Goal: Task Accomplishment & Management: Complete application form

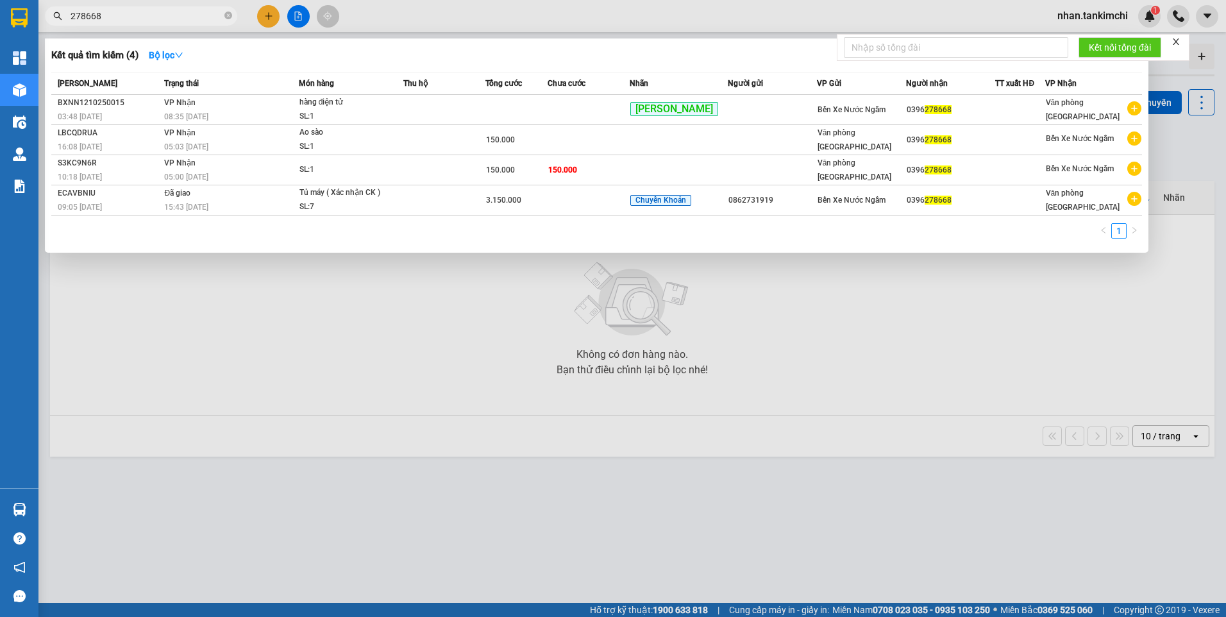
drag, startPoint x: 99, startPoint y: 15, endPoint x: 56, endPoint y: 25, distance: 44.0
click at [56, 25] on span "278668" at bounding box center [141, 15] width 192 height 19
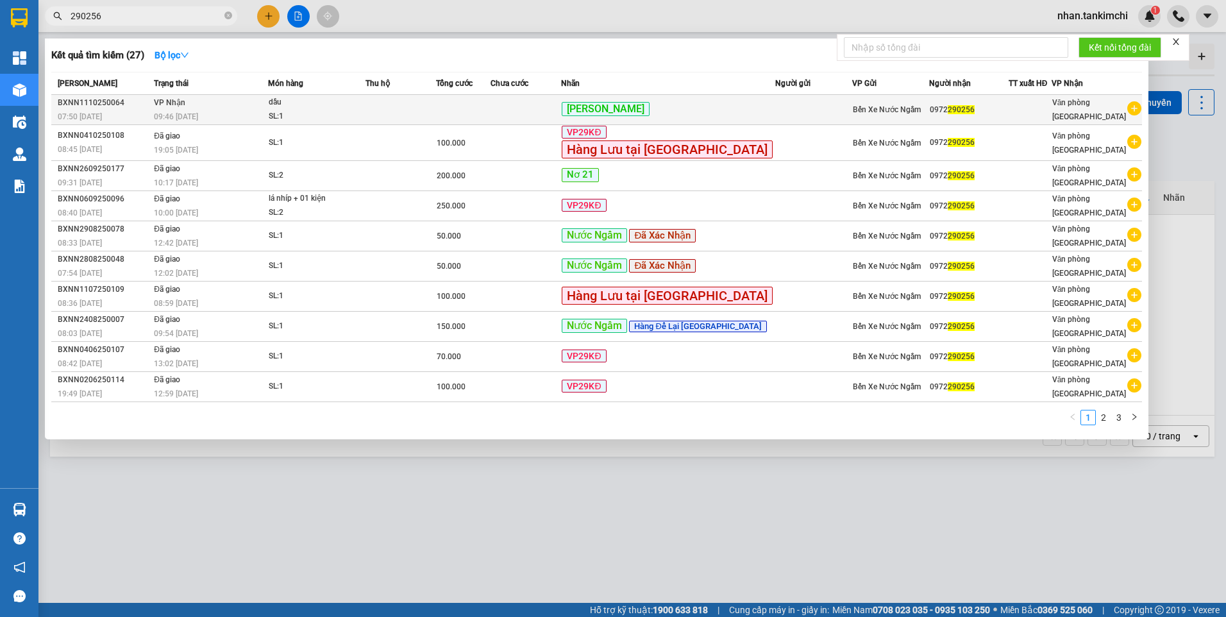
type input "290256"
click at [478, 108] on td at bounding box center [463, 110] width 55 height 30
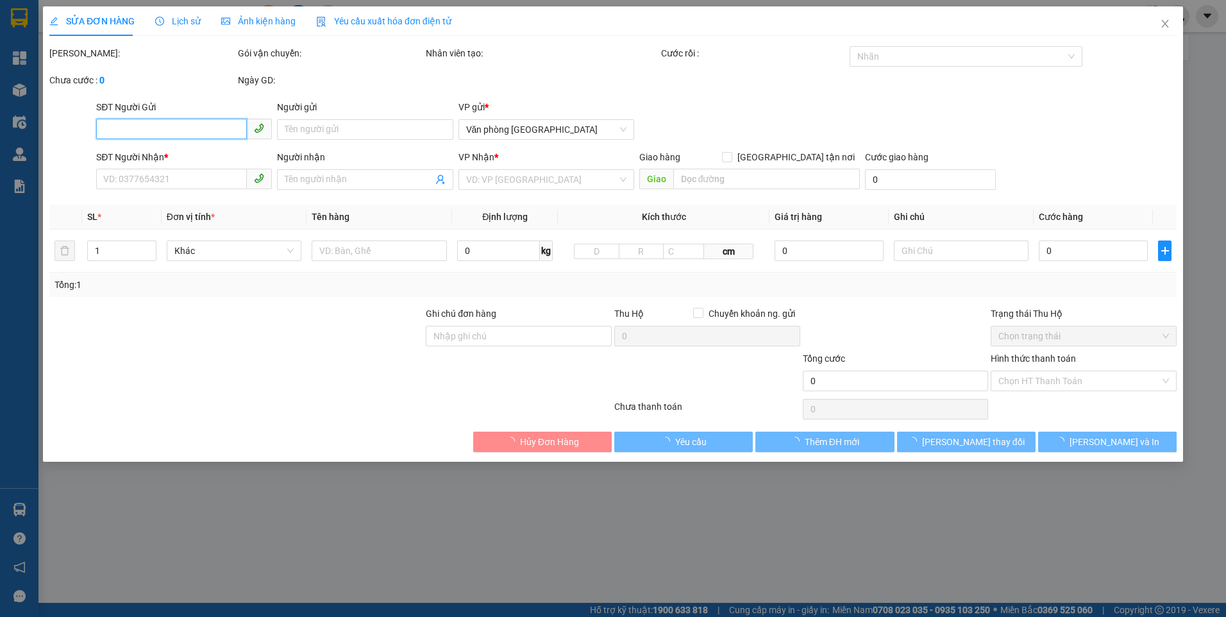
type input "0972290256"
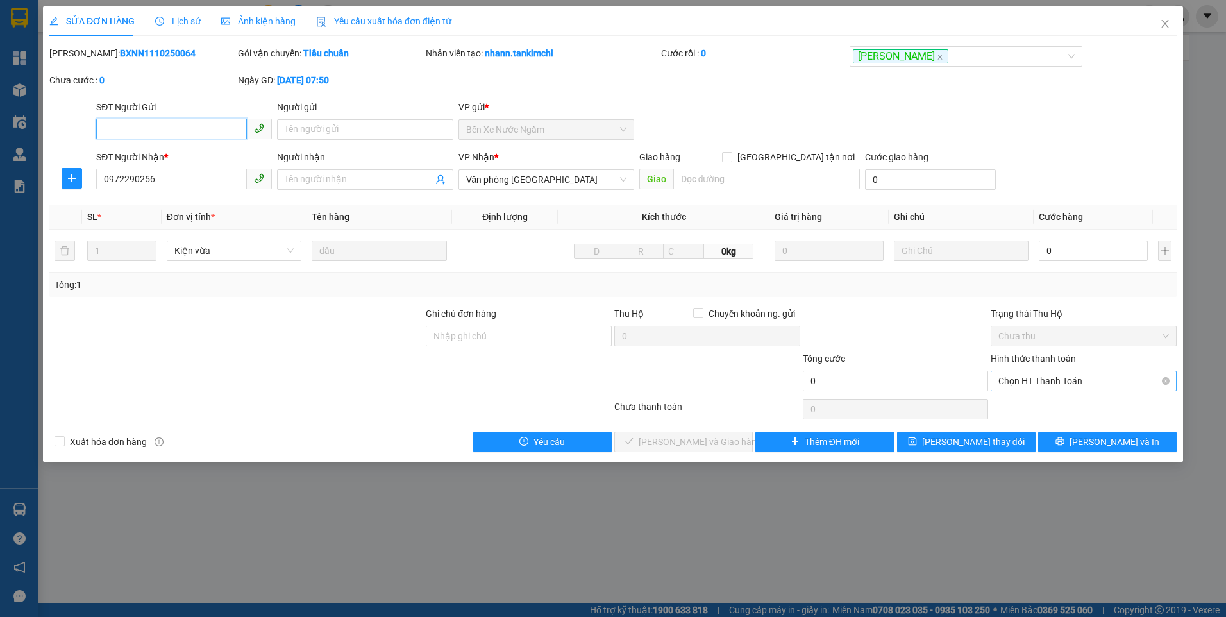
click at [1077, 378] on span "Chọn HT Thanh Toán" at bounding box center [1084, 380] width 171 height 19
click at [1076, 248] on input "0" at bounding box center [1093, 251] width 109 height 21
type input "3"
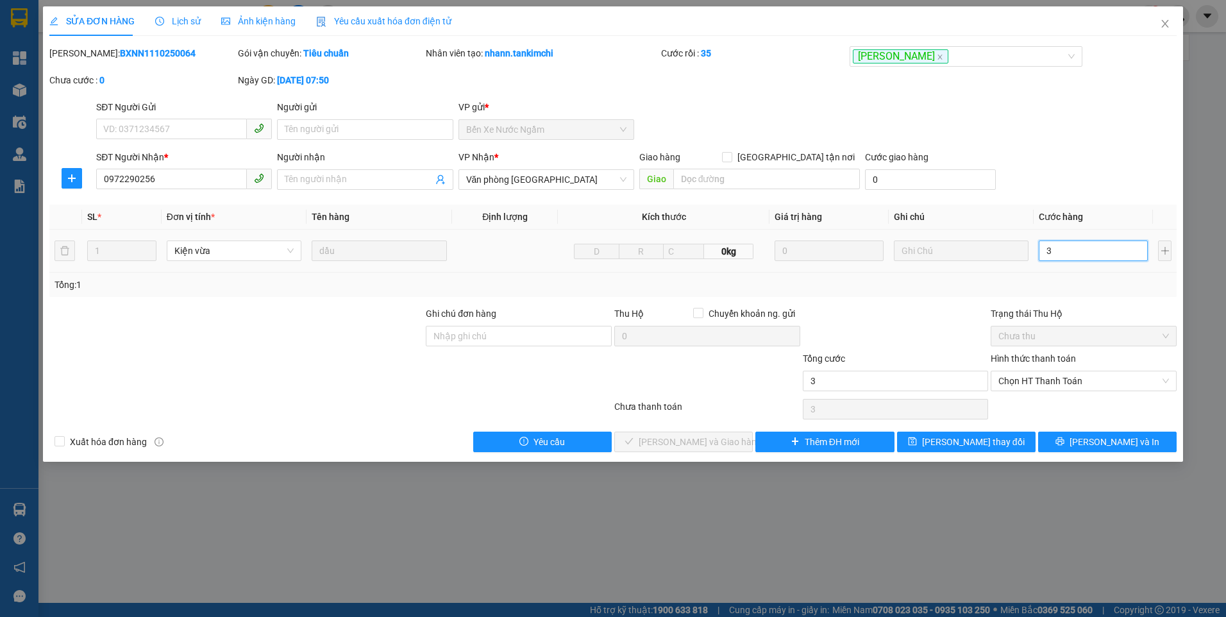
type input "35"
type input "350"
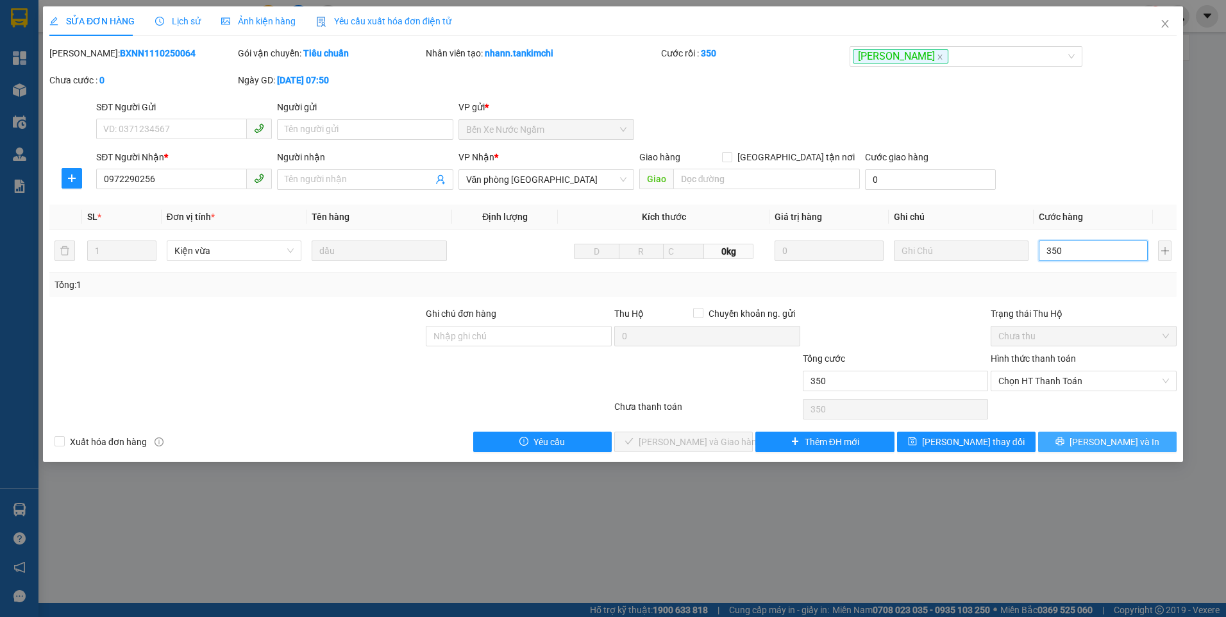
type input "350"
type input "350.000"
click at [1120, 445] on span "[PERSON_NAME] và In" at bounding box center [1115, 442] width 90 height 14
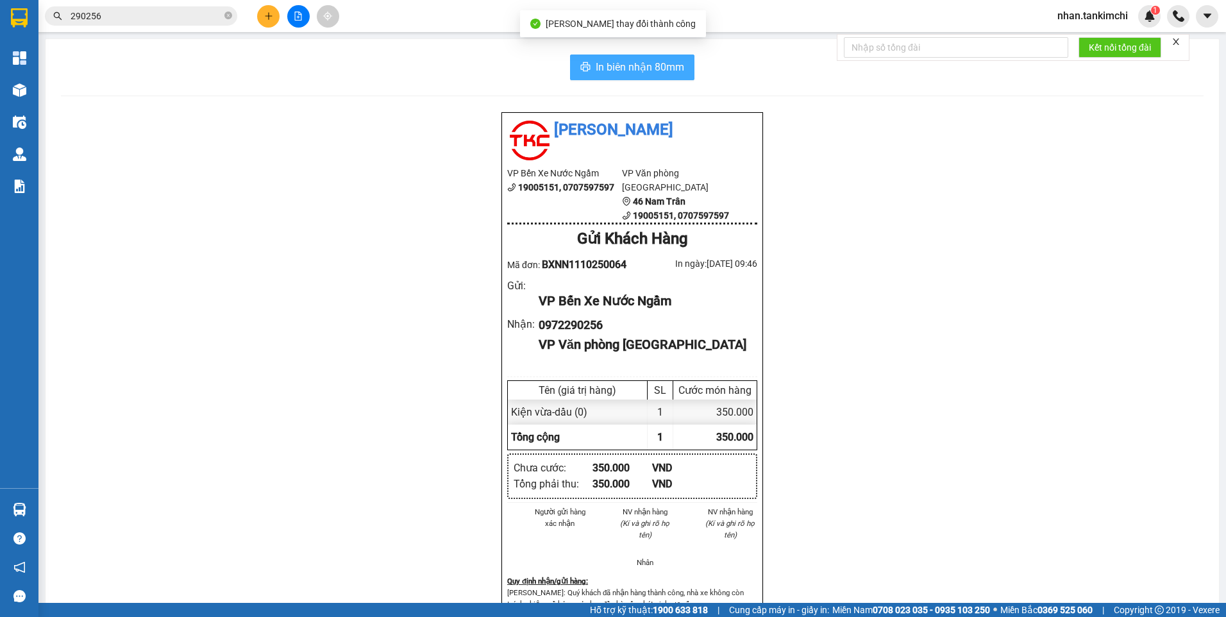
click at [636, 64] on span "In biên nhận 80mm" at bounding box center [640, 67] width 89 height 16
click at [655, 64] on span "In biên nhận 80mm" at bounding box center [640, 67] width 89 height 16
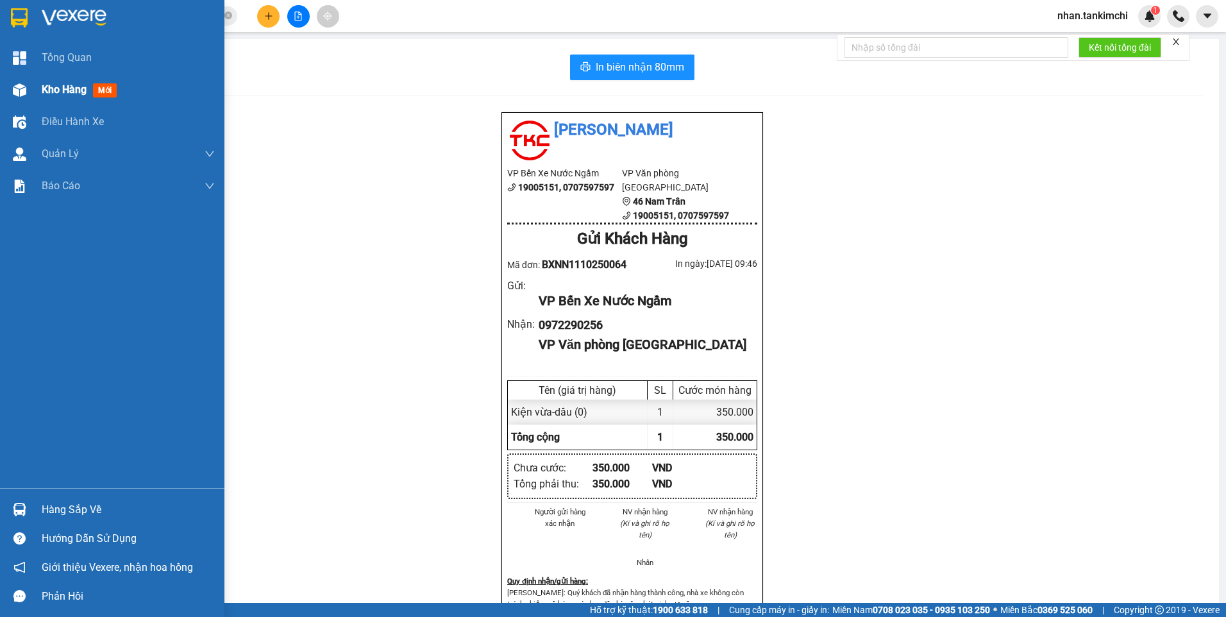
click at [73, 94] on span "Kho hàng" at bounding box center [64, 89] width 45 height 12
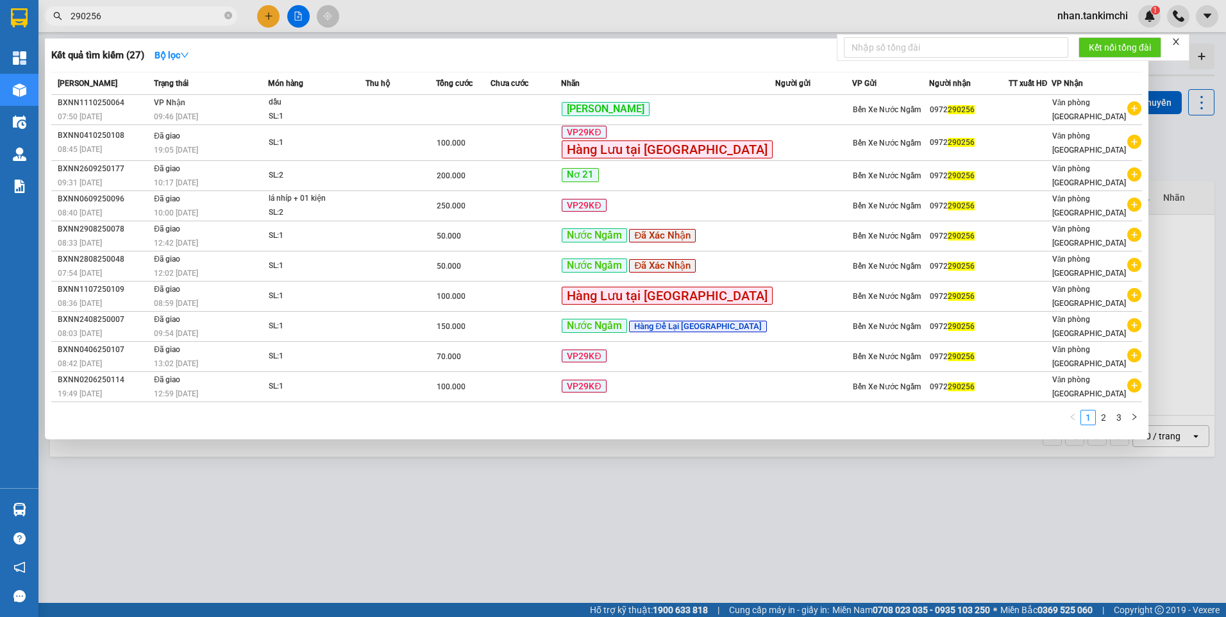
drag, startPoint x: 114, startPoint y: 13, endPoint x: 561, endPoint y: 90, distance: 453.7
click at [119, 12] on input "290256" at bounding box center [146, 16] width 151 height 14
click at [485, 108] on td at bounding box center [463, 110] width 55 height 30
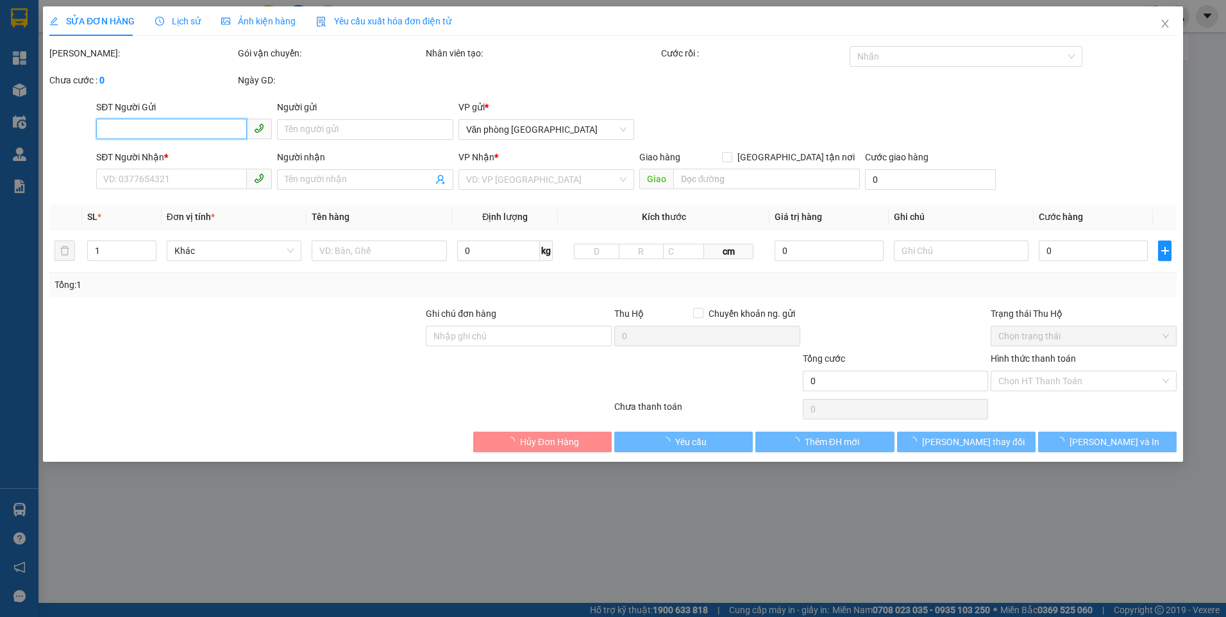
type input "0972290256"
type input "350.000"
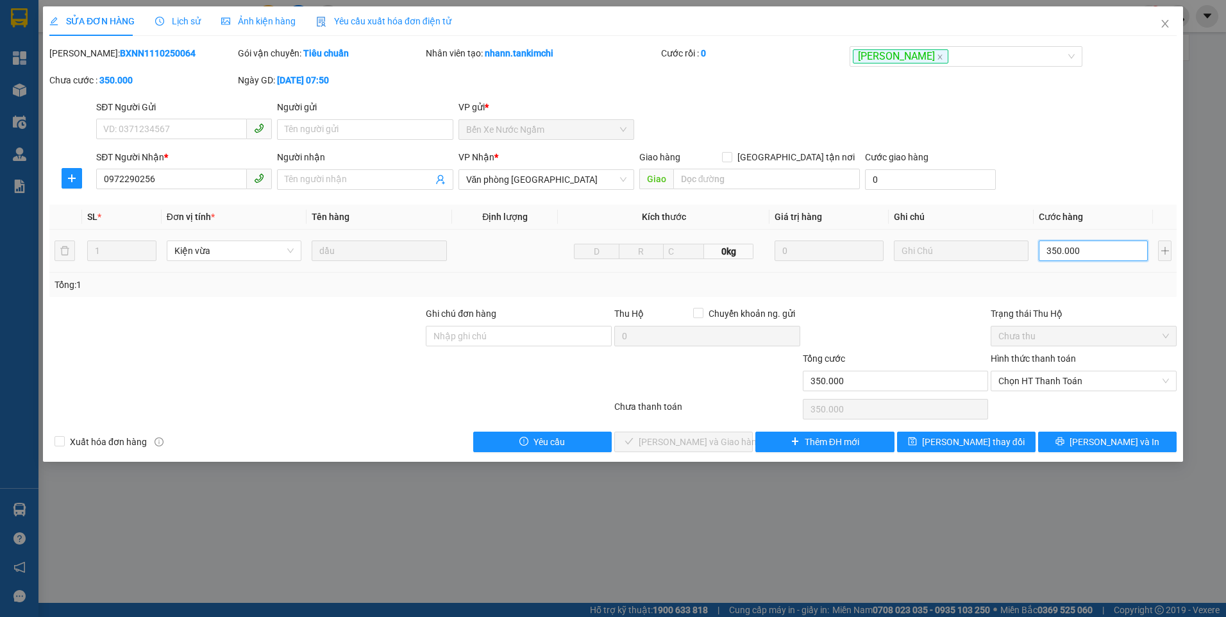
click at [1083, 253] on input "350.000" at bounding box center [1093, 251] width 109 height 21
type input "2"
type input "25"
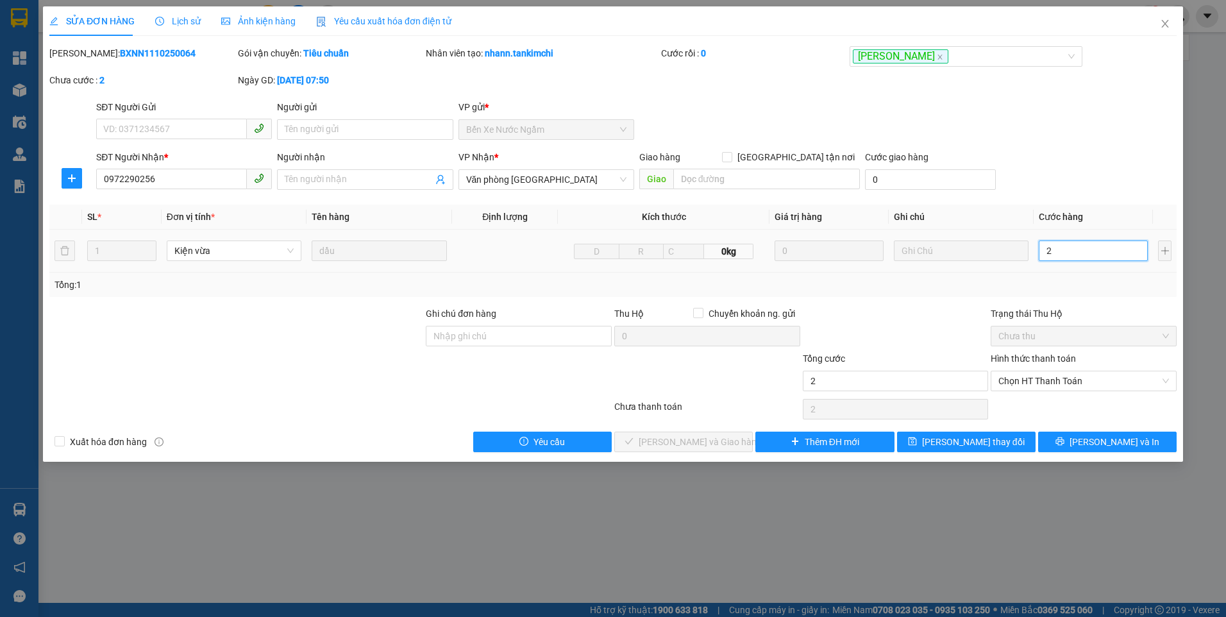
type input "25"
type input "250"
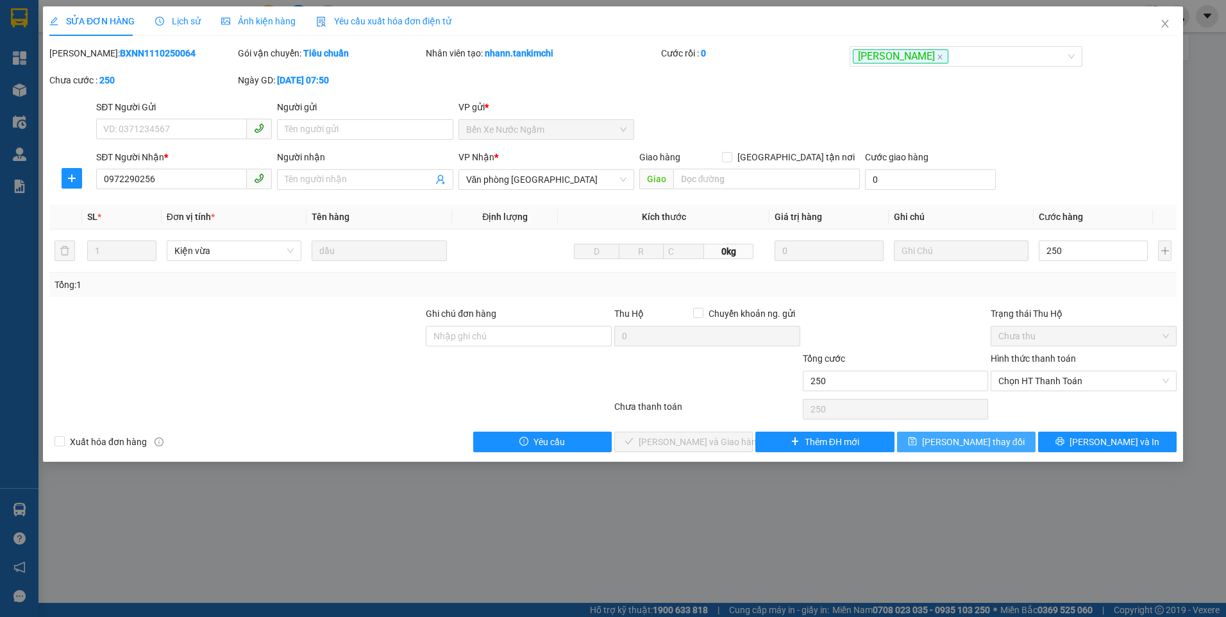
type input "250.000"
click at [973, 439] on span "[PERSON_NAME] thay đổi" at bounding box center [973, 442] width 103 height 14
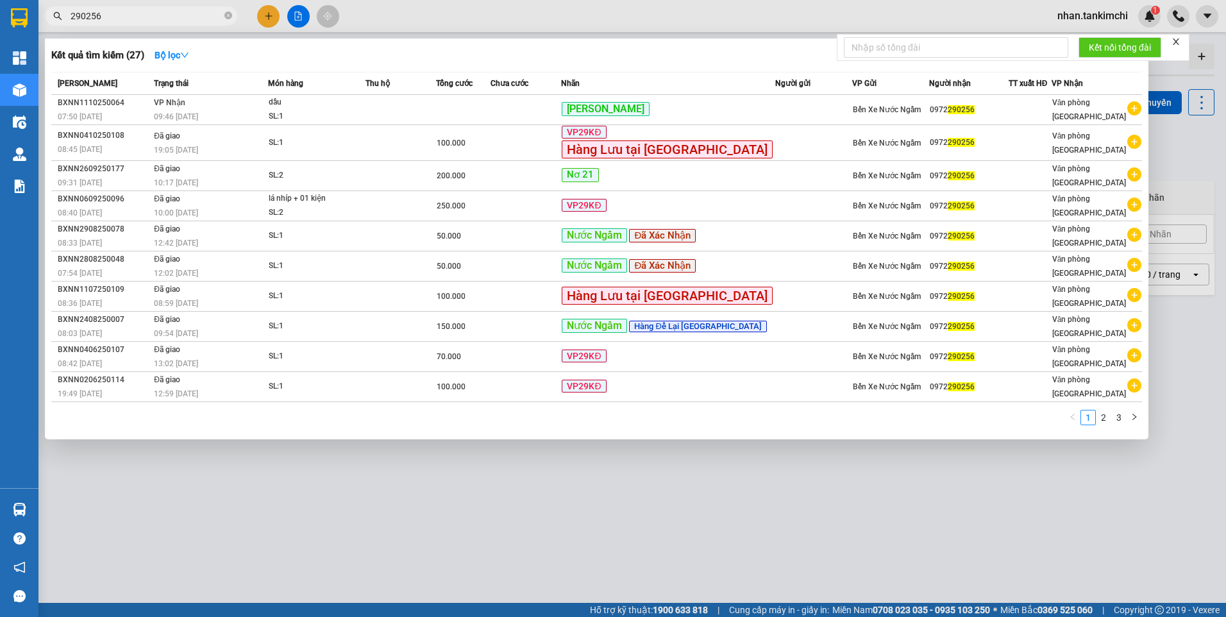
click at [126, 15] on input "290256" at bounding box center [146, 16] width 151 height 14
drag, startPoint x: 122, startPoint y: 17, endPoint x: 38, endPoint y: 33, distance: 85.0
click at [38, 28] on div "Kết quả tìm kiếm ( 27 ) Bộ lọc Mã ĐH Trạng thái Món hàng Thu hộ Tổng cước Chưa …" at bounding box center [125, 16] width 250 height 22
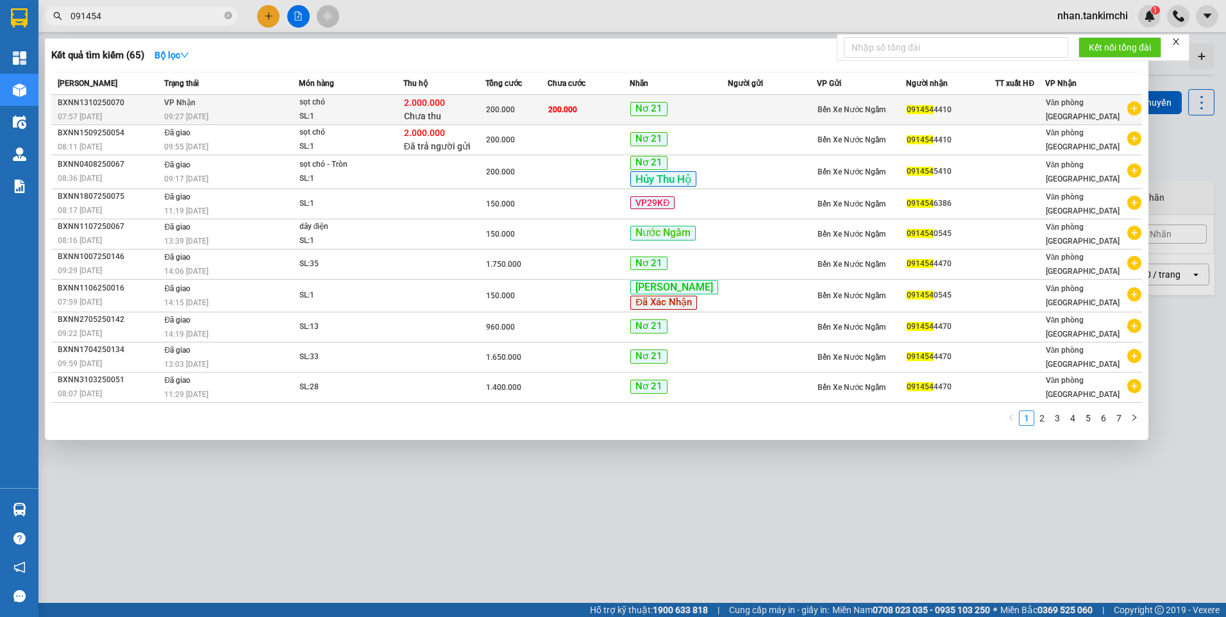
type input "091454"
click at [473, 107] on div "2.000.000 Chưa thu" at bounding box center [444, 109] width 81 height 27
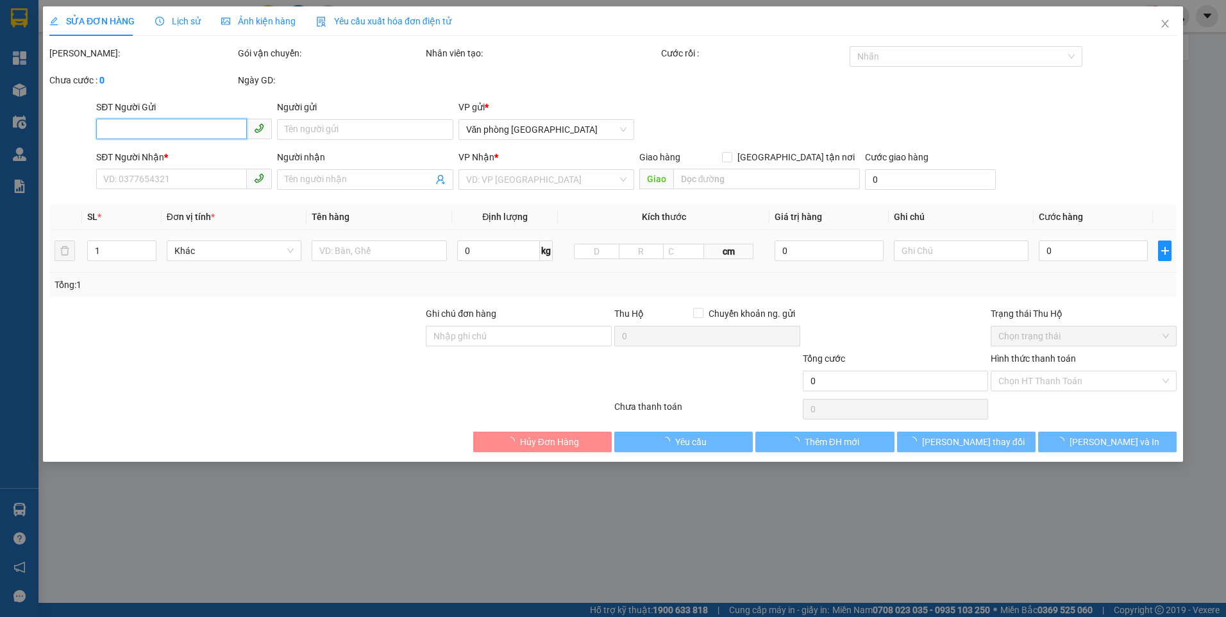
type input "0914544410"
type input "200.000"
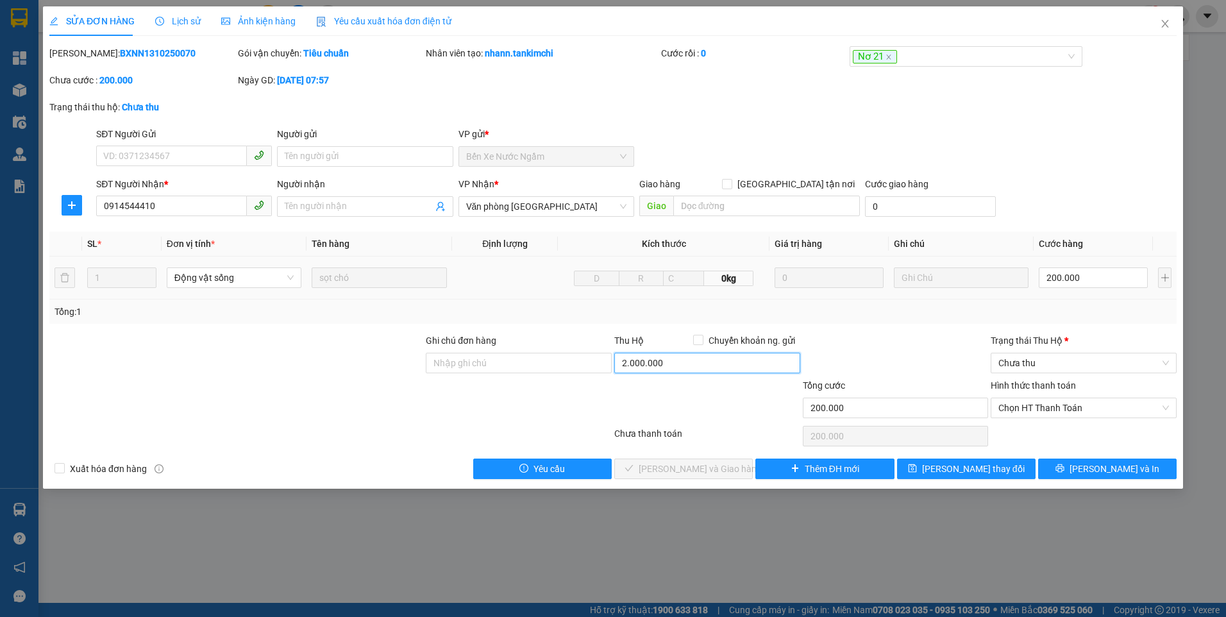
click at [687, 359] on input "2.000.000" at bounding box center [707, 363] width 186 height 21
type input "1.800.000"
click at [933, 317] on div "Tổng: 1" at bounding box center [613, 312] width 1117 height 14
click at [959, 472] on span "[PERSON_NAME] thay đổi" at bounding box center [973, 469] width 103 height 14
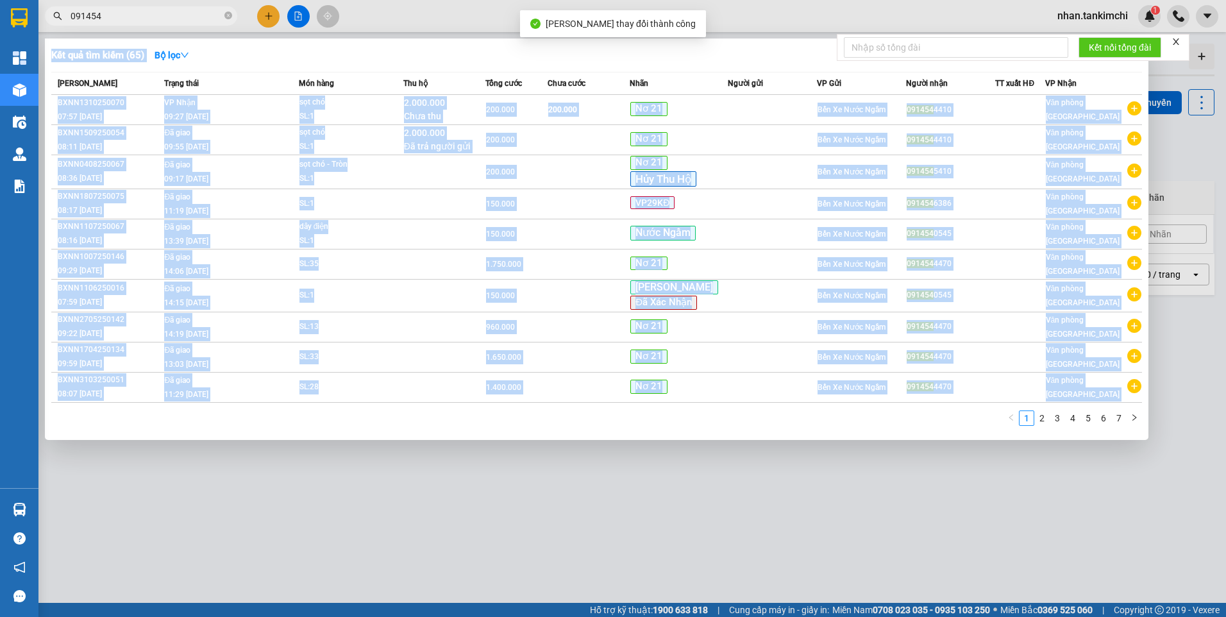
drag, startPoint x: 112, startPoint y: 25, endPoint x: 44, endPoint y: 37, distance: 69.7
click at [44, 28] on div "Kết quả tìm kiếm ( 65 ) Bộ lọc Mã ĐH Trạng thái Món hàng Thu hộ Tổng cước Chưa …" at bounding box center [125, 16] width 250 height 22
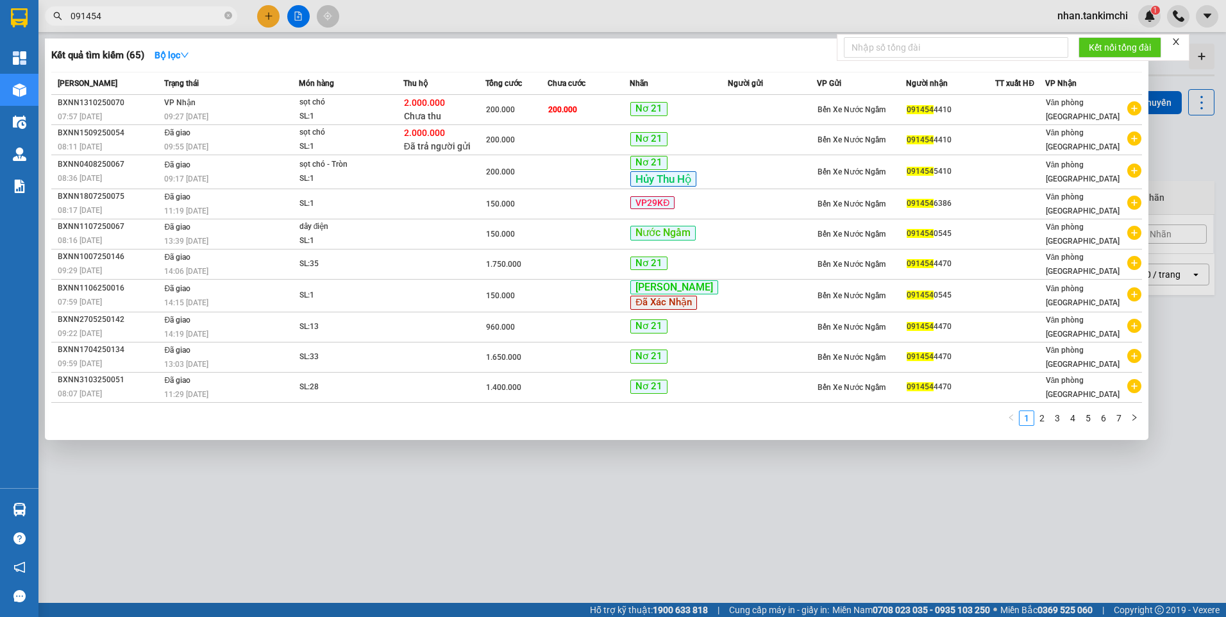
drag, startPoint x: 103, startPoint y: 19, endPoint x: 58, endPoint y: 27, distance: 46.2
click at [58, 27] on div "Kết quả tìm kiếm ( 65 ) Bộ lọc Mã ĐH Trạng thái Món hàng Thu hộ Tổng cước Chưa …" at bounding box center [125, 16] width 250 height 22
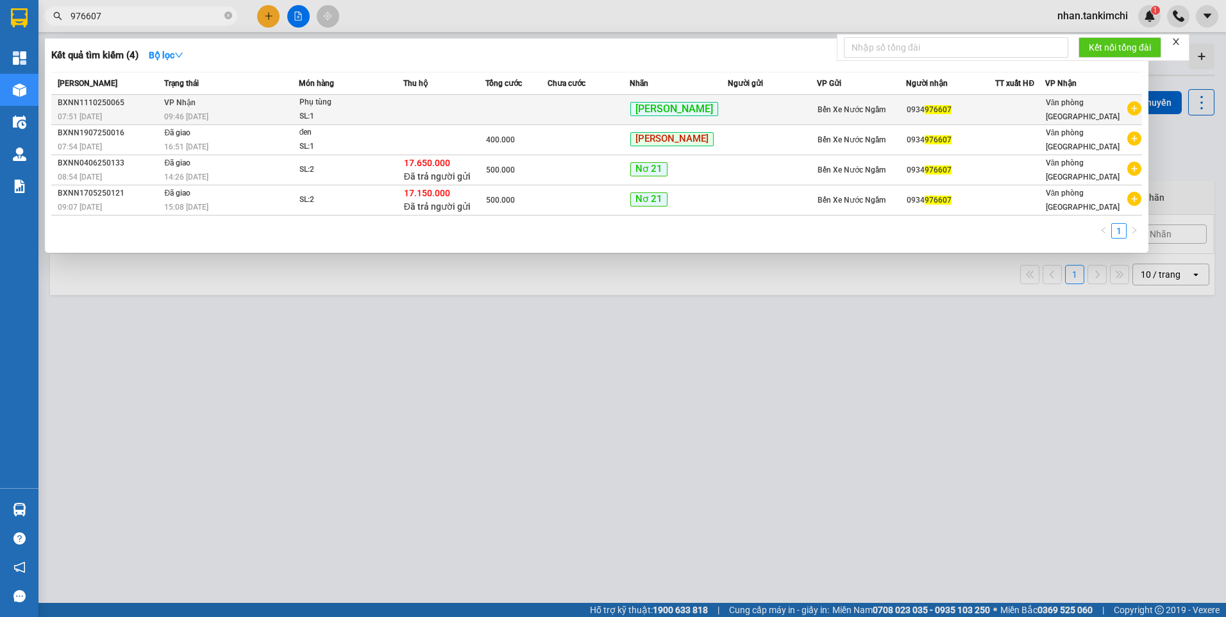
type input "976607"
click at [415, 113] on td at bounding box center [444, 110] width 83 height 30
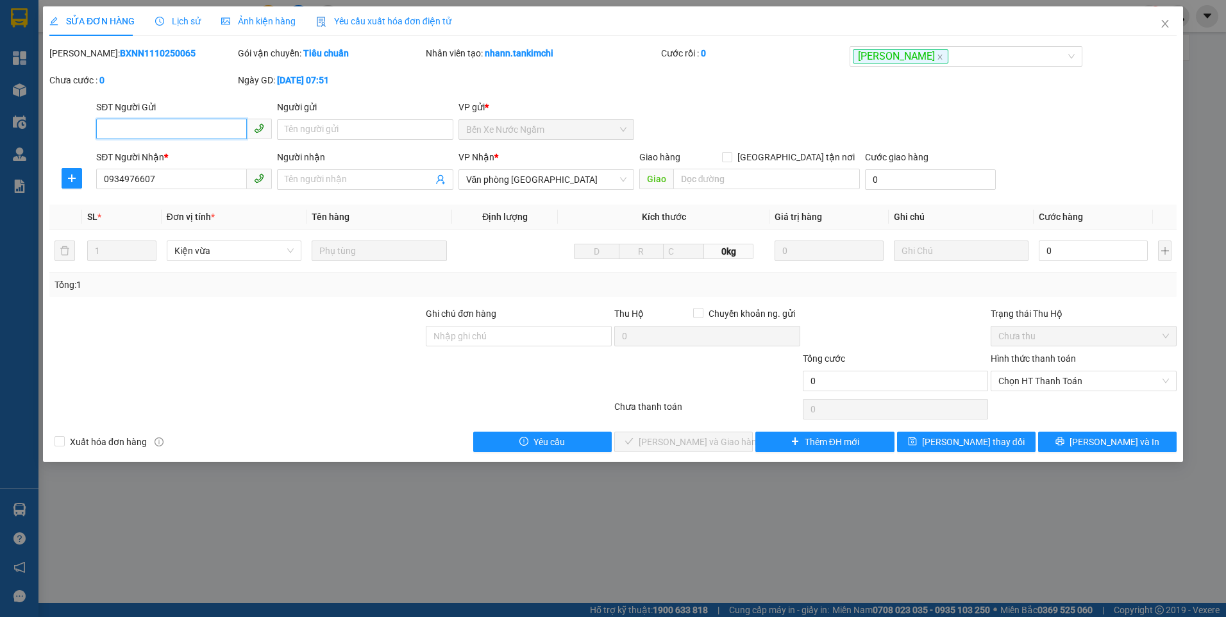
type input "0934976607"
click at [1068, 258] on input "0" at bounding box center [1093, 251] width 109 height 21
type input "1"
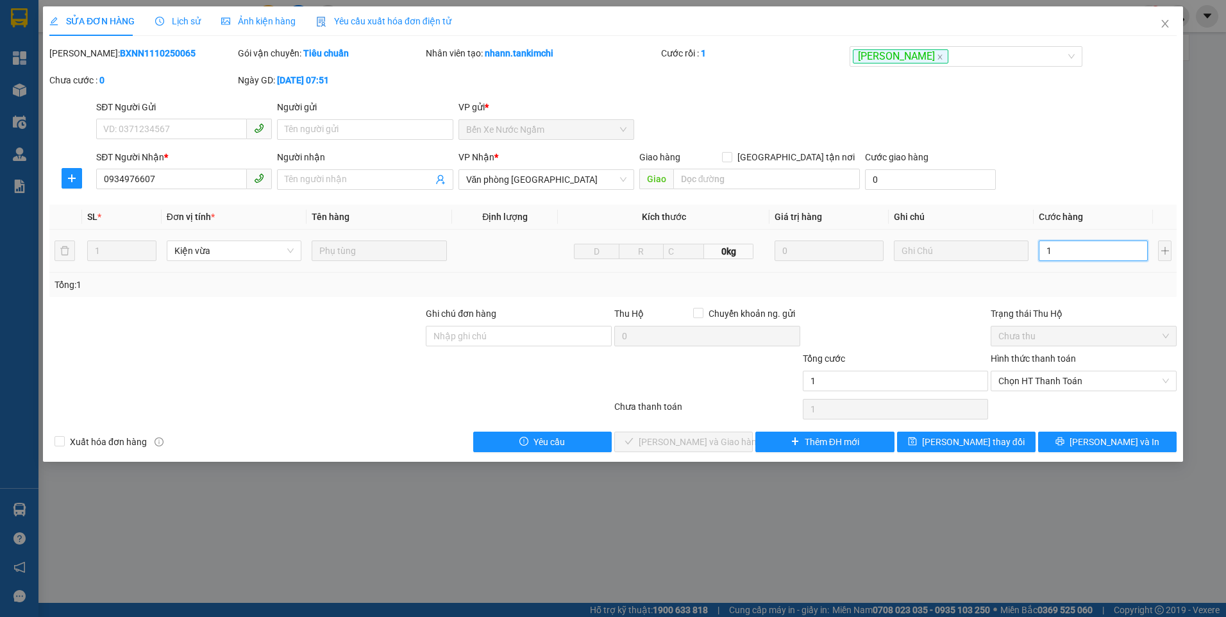
type input "10"
type input "100"
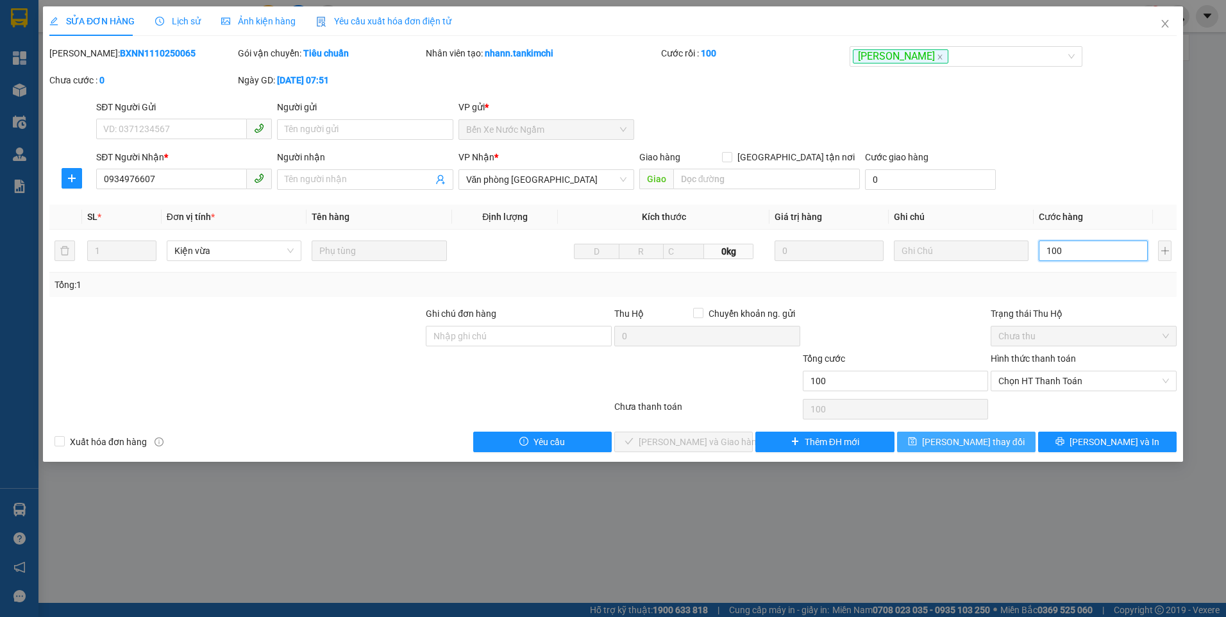
type input "100"
type input "100.000"
click at [975, 443] on span "[PERSON_NAME] thay đổi" at bounding box center [973, 442] width 103 height 14
